Goal: Transaction & Acquisition: Purchase product/service

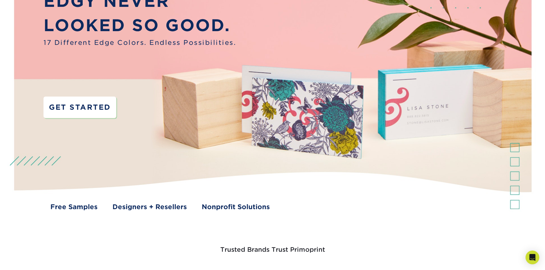
scroll to position [86, 0]
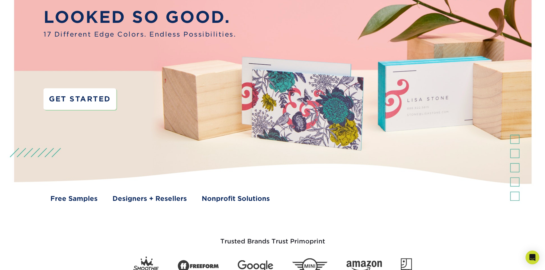
click at [86, 104] on link "GET STARTED" at bounding box center [79, 98] width 72 height 21
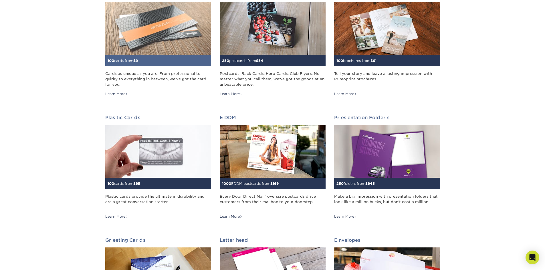
scroll to position [57, 0]
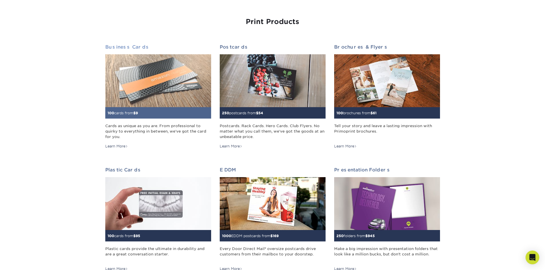
click at [142, 69] on img at bounding box center [158, 80] width 106 height 53
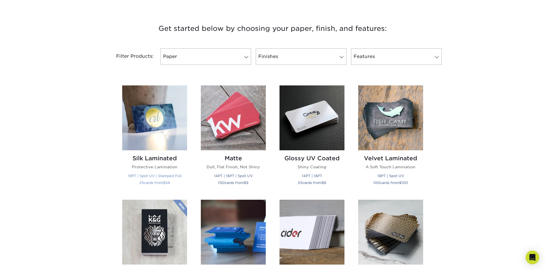
scroll to position [143, 0]
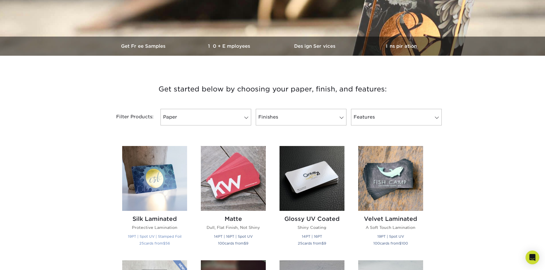
click at [175, 173] on img at bounding box center [154, 178] width 65 height 65
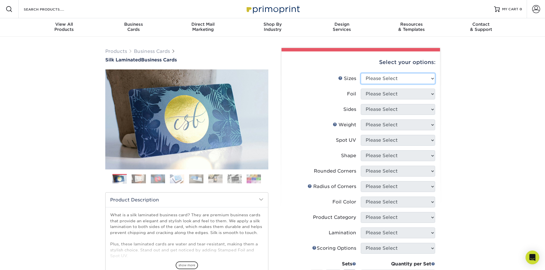
click at [383, 78] on select "Please Select 1.5" x 3.5" - Mini 1.75" x 3.5" - Mini 2" x 2" - Square 2" x 3" -…" at bounding box center [398, 78] width 74 height 11
select select "2.00x3.50"
click at [361, 73] on select "Please Select 1.5" x 3.5" - Mini 1.75" x 3.5" - Mini 2" x 2" - Square 2" x 3" -…" at bounding box center [398, 78] width 74 height 11
click at [387, 93] on select "Please Select Yes No" at bounding box center [398, 94] width 74 height 11
select select "1"
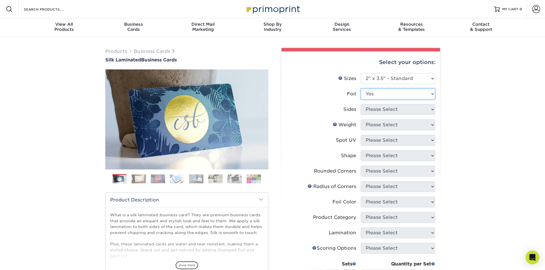
click at [361, 89] on select "Please Select Yes No" at bounding box center [398, 94] width 74 height 11
click at [386, 112] on select "Please Select Print Both Sides - Foil Both Sides Print Both Sides - Foil Front …" at bounding box center [398, 109] width 74 height 11
select select "34527644-b4fd-4ffb-9092-1318eefcd9d9"
click at [361, 104] on select "Please Select Print Both Sides - Foil Both Sides Print Both Sides - Foil Front …" at bounding box center [398, 109] width 74 height 11
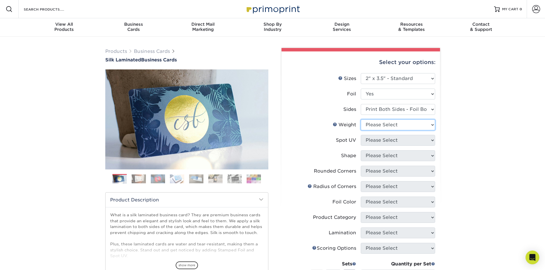
click at [389, 126] on select "Please Select 16PT" at bounding box center [398, 125] width 74 height 11
select select "16PT"
click at [361, 120] on select "Please Select 16PT" at bounding box center [398, 125] width 74 height 11
click at [387, 141] on select "Please Select No Spot UV Front and Back (Both Sides) Front Only Back Only" at bounding box center [398, 140] width 74 height 11
select select "0"
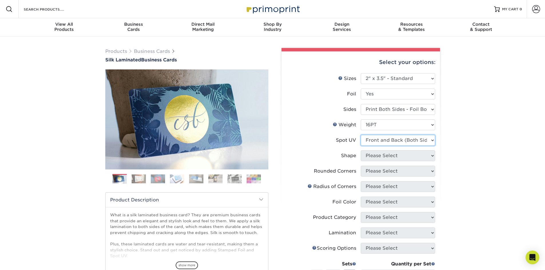
click at [361, 135] on select "Please Select No Spot UV Front and Back (Both Sides) Front Only Back Only" at bounding box center [398, 140] width 74 height 11
drag, startPoint x: 392, startPoint y: 150, endPoint x: 392, endPoint y: 154, distance: 4.6
click at [392, 151] on ul "Sizes Help Sizes Please Select 1.5" x 3.5" - Mini 1.75" x 3.5" - Mini 2" x 2" -…" at bounding box center [360, 196] width 149 height 247
click at [392, 155] on select "Please Select Standard" at bounding box center [398, 155] width 74 height 11
select select "standard"
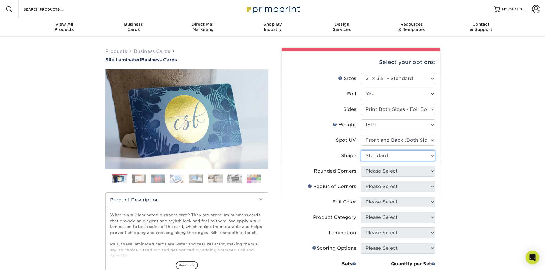
click at [361, 150] on select "Please Select Standard" at bounding box center [398, 155] width 74 height 11
click at [391, 171] on select "Please Select Yes - Round 2 Corners Yes - Round 4 Corners No" at bounding box center [398, 171] width 74 height 11
select select "0"
click at [361, 166] on select "Please Select Yes - Round 2 Corners Yes - Round 4 Corners No" at bounding box center [398, 171] width 74 height 11
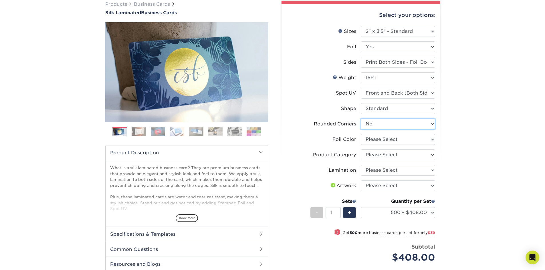
scroll to position [86, 0]
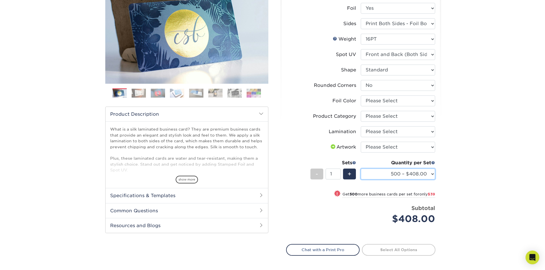
click at [391, 174] on select "500 – $408.00 1000 – $447.00 2500 – $1071.00 5000 – $1880.00" at bounding box center [398, 174] width 74 height 11
click at [481, 164] on div "Products Business Cards Silk Laminated Business Cards Previous Next" at bounding box center [272, 131] width 545 height 360
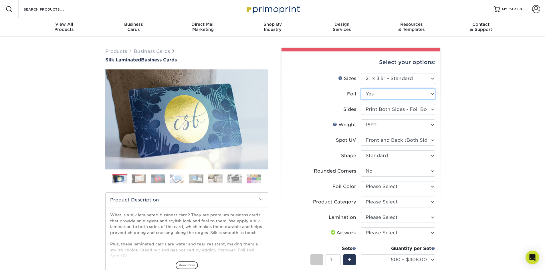
click at [428, 96] on select "Please Select Yes No" at bounding box center [398, 94] width 74 height 11
select select "0"
click at [361, 89] on select "Please Select Yes No" at bounding box center [398, 94] width 74 height 11
select select "-1"
select select
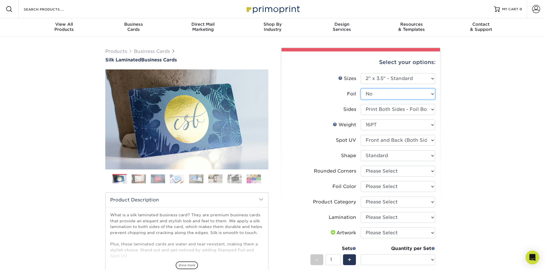
select select "-1"
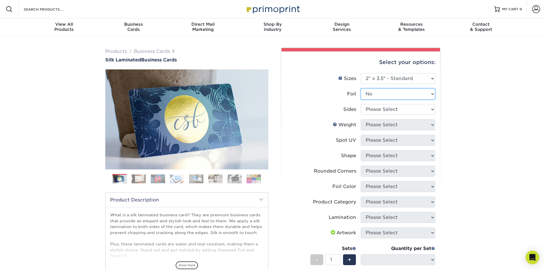
click at [408, 94] on select "Please Select Yes No" at bounding box center [398, 94] width 74 height 11
select select "1"
click at [361, 89] on select "Please Select Yes No" at bounding box center [398, 94] width 74 height 11
select select
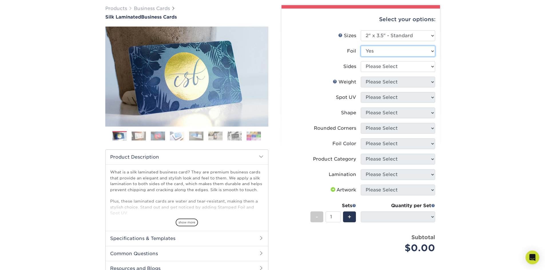
scroll to position [86, 0]
